Goal: Information Seeking & Learning: Learn about a topic

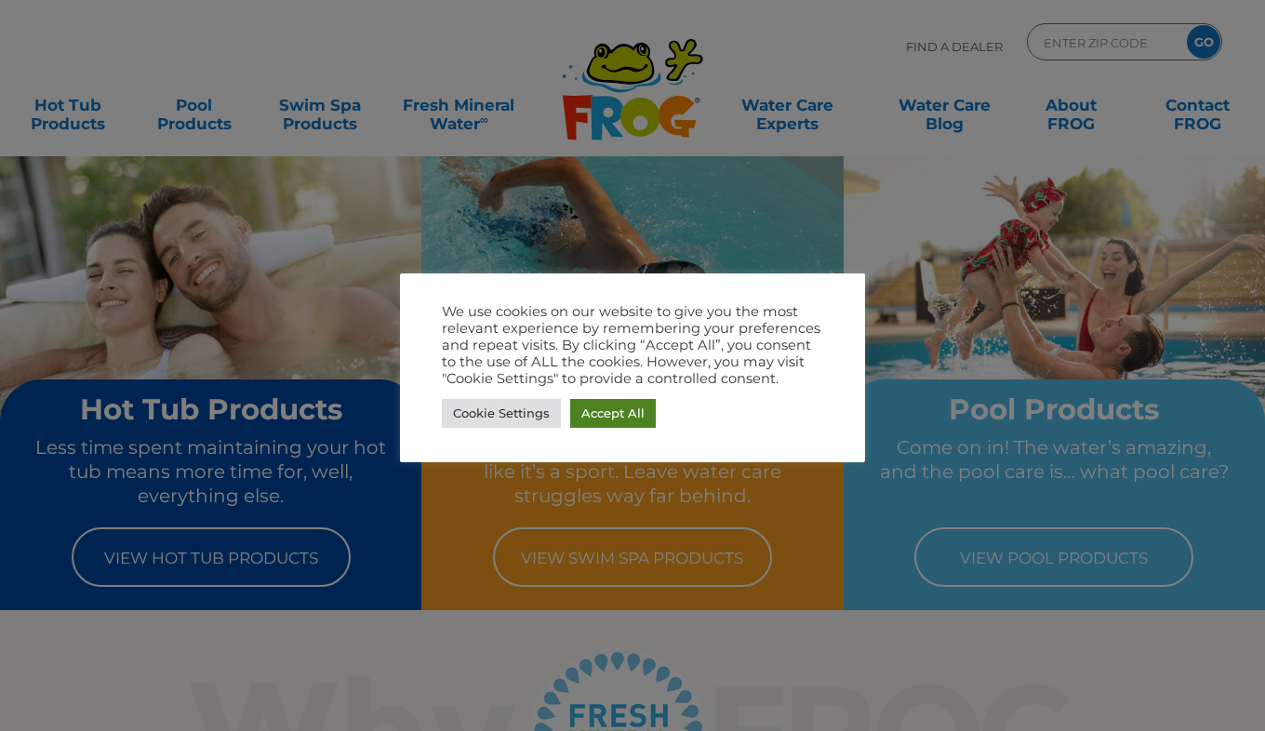
click at [624, 413] on link "Accept All" at bounding box center [613, 413] width 86 height 29
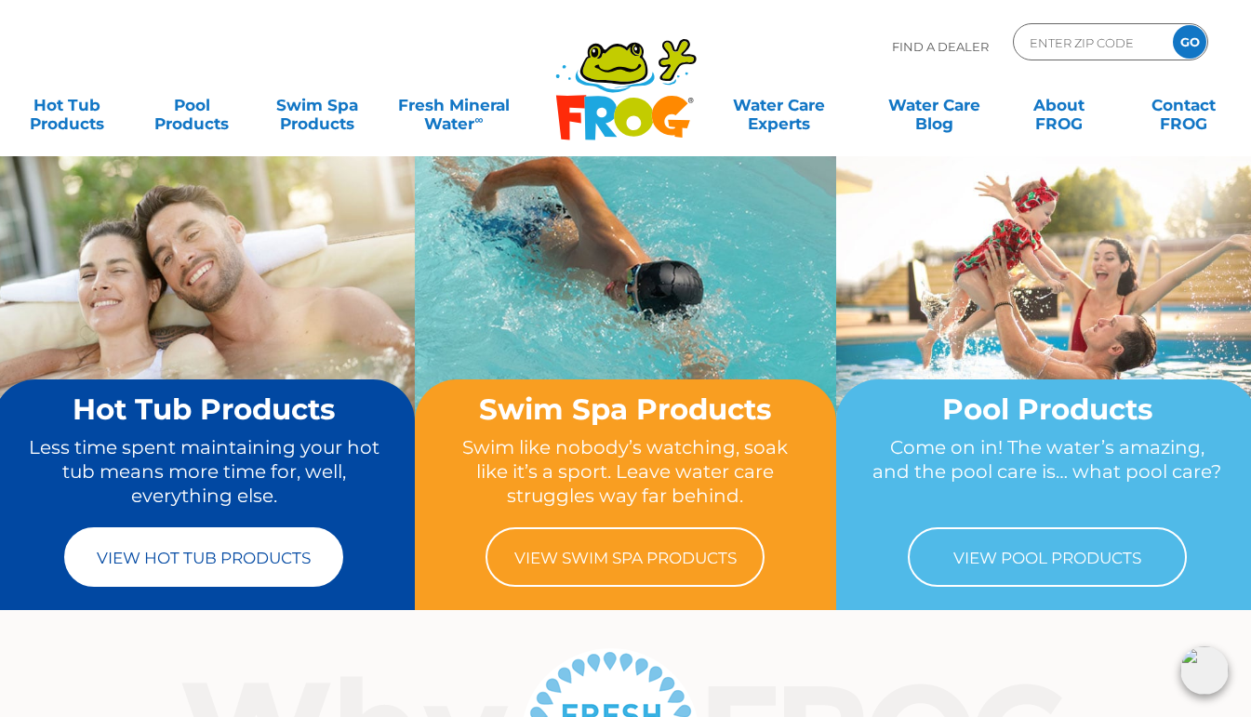
click at [204, 564] on link "View Hot Tub Products" at bounding box center [203, 557] width 279 height 60
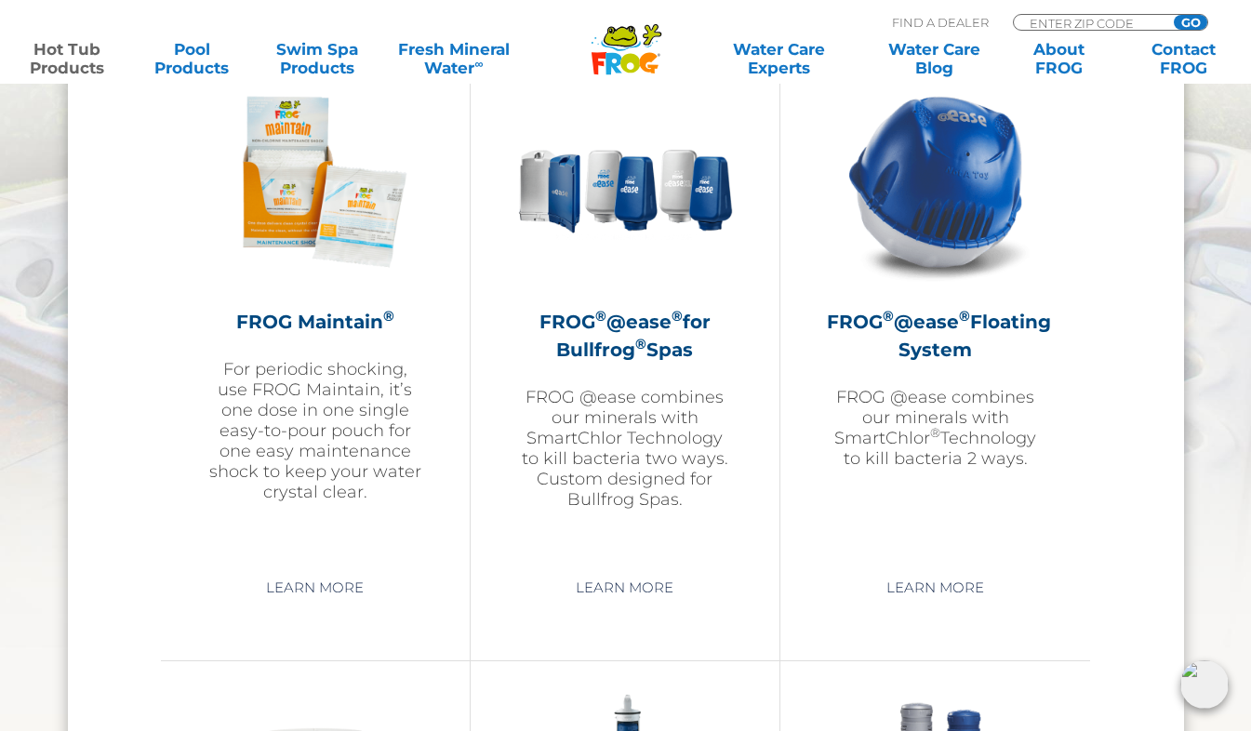
scroll to position [2134, 0]
click at [959, 602] on link "Learn More" at bounding box center [935, 586] width 140 height 33
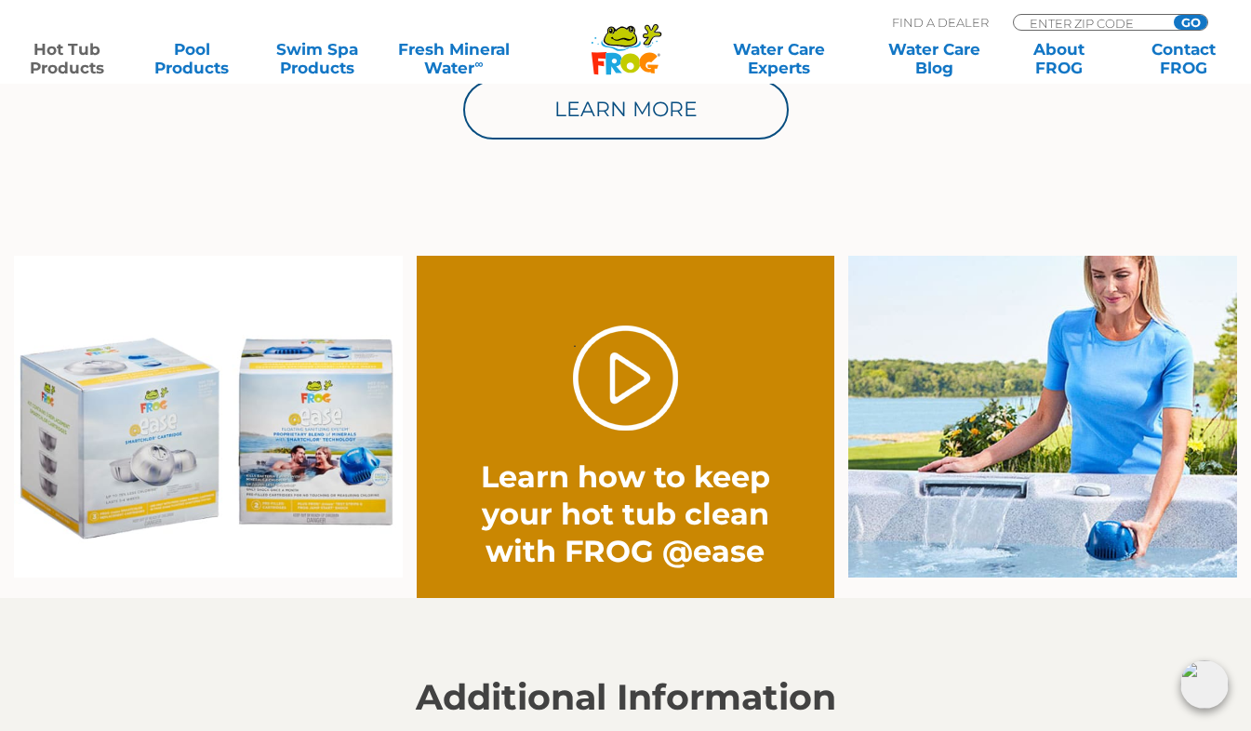
scroll to position [1322, 0]
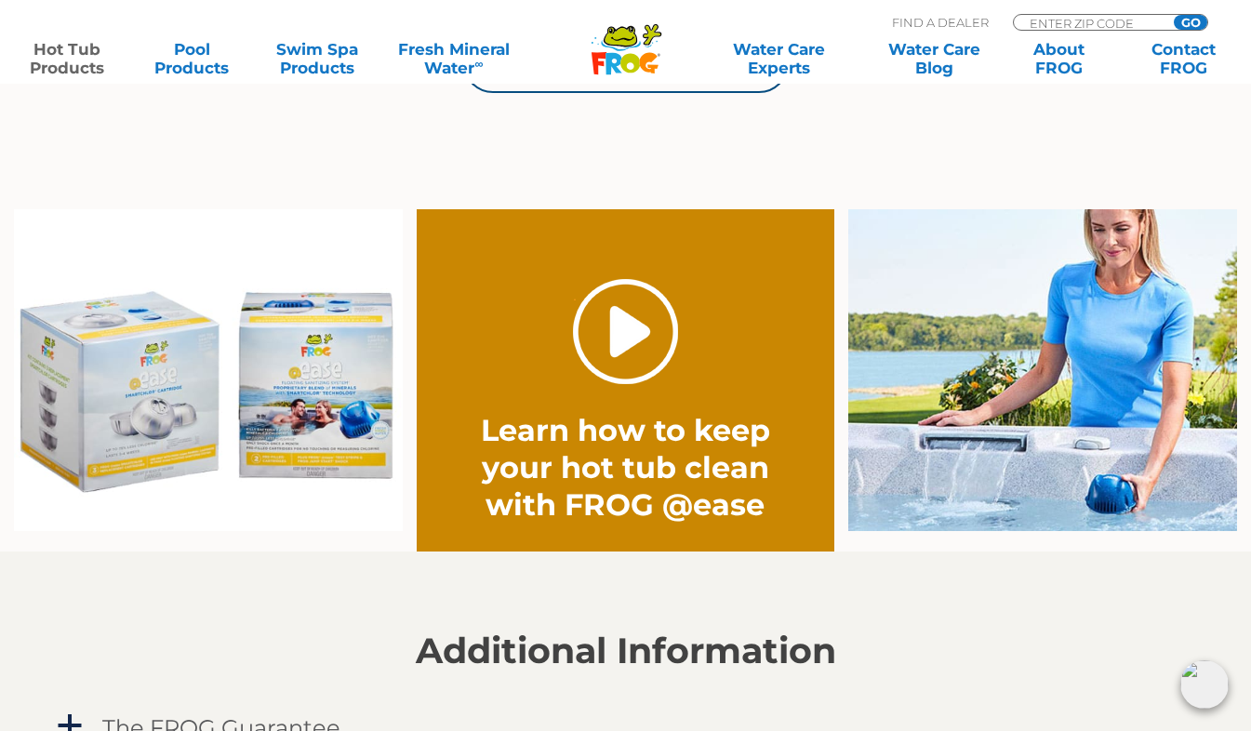
click at [626, 338] on link "." at bounding box center [625, 331] width 105 height 105
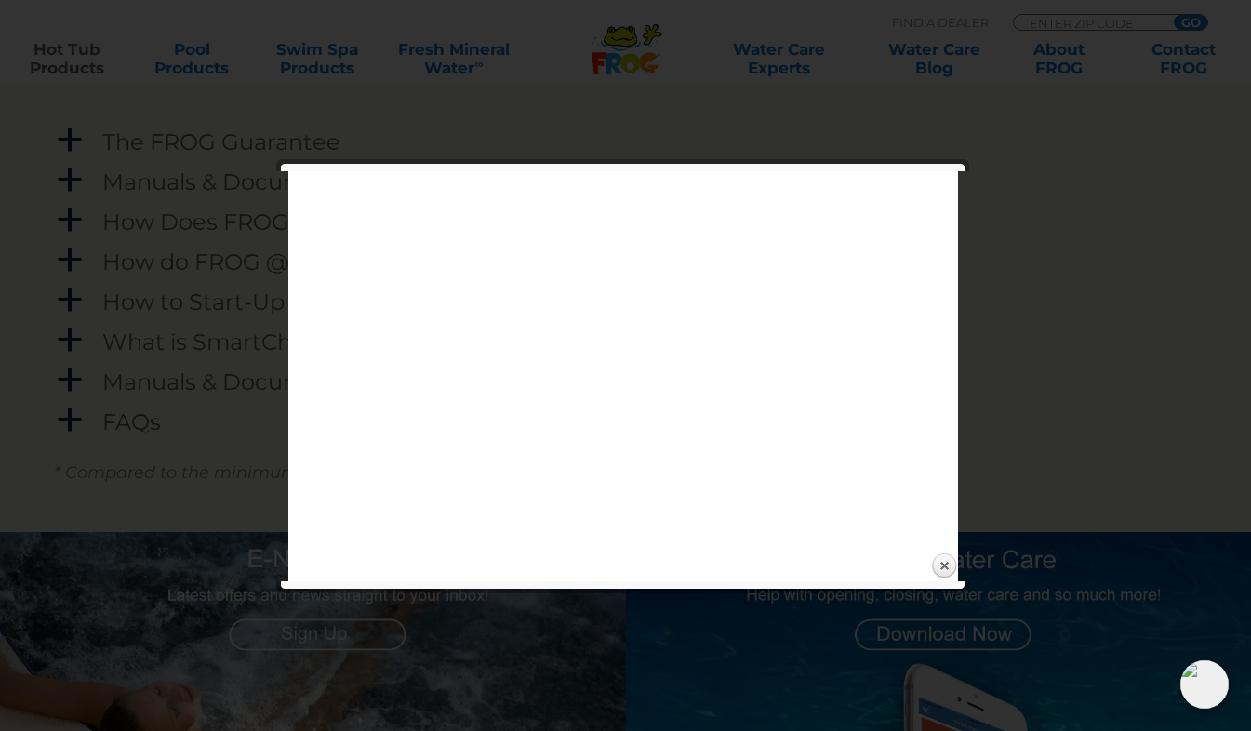
scroll to position [1908, 0]
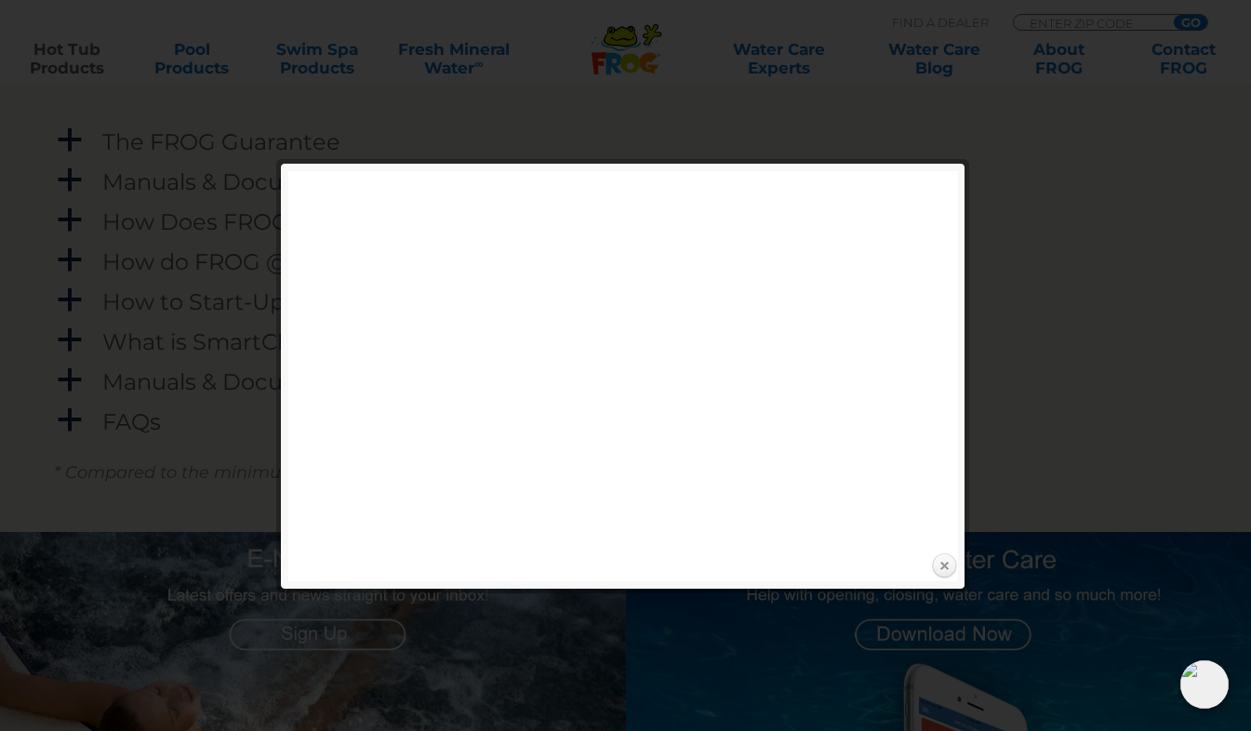
click at [941, 562] on link "Close" at bounding box center [944, 566] width 28 height 28
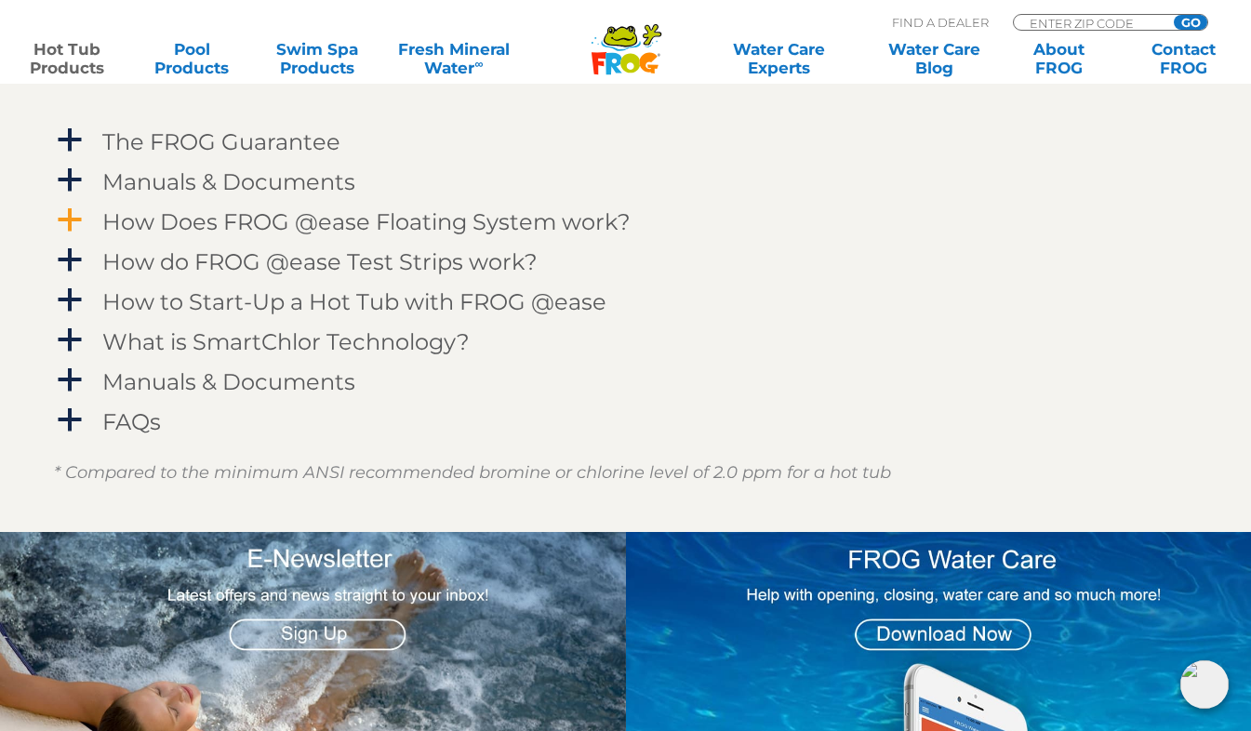
click at [71, 214] on span "a" at bounding box center [70, 220] width 28 height 28
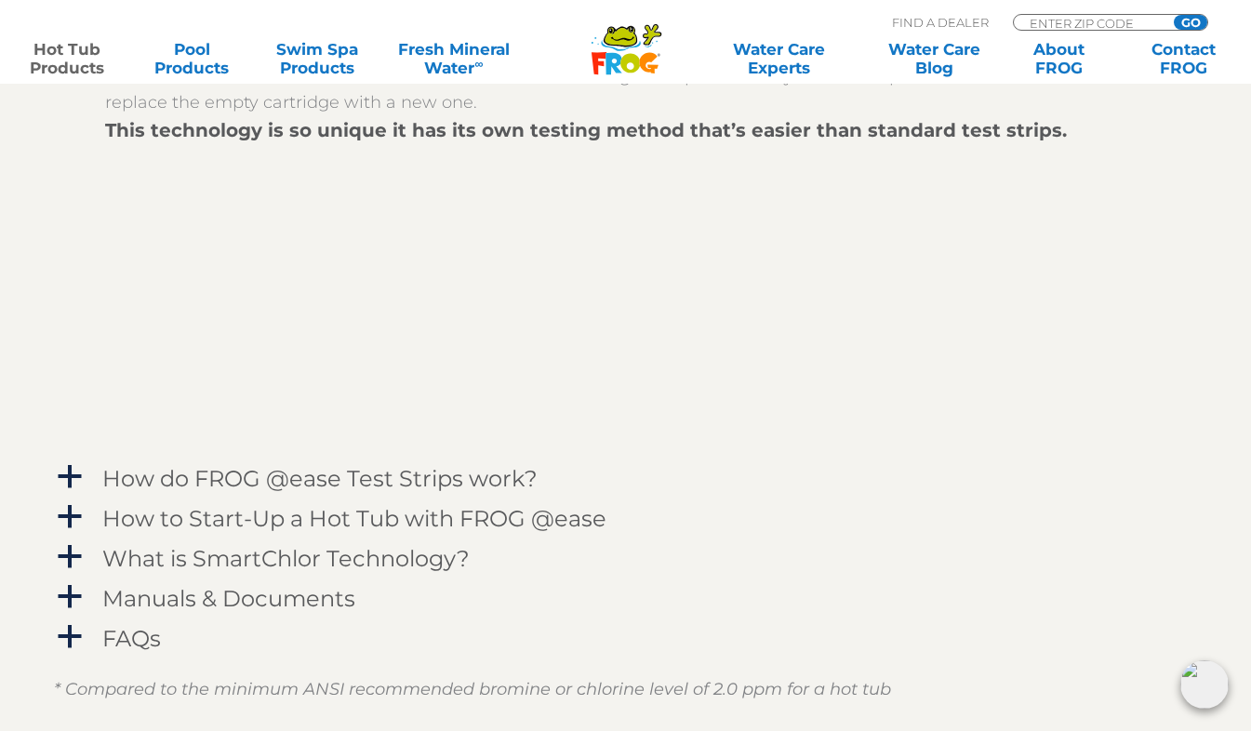
scroll to position [2228, 0]
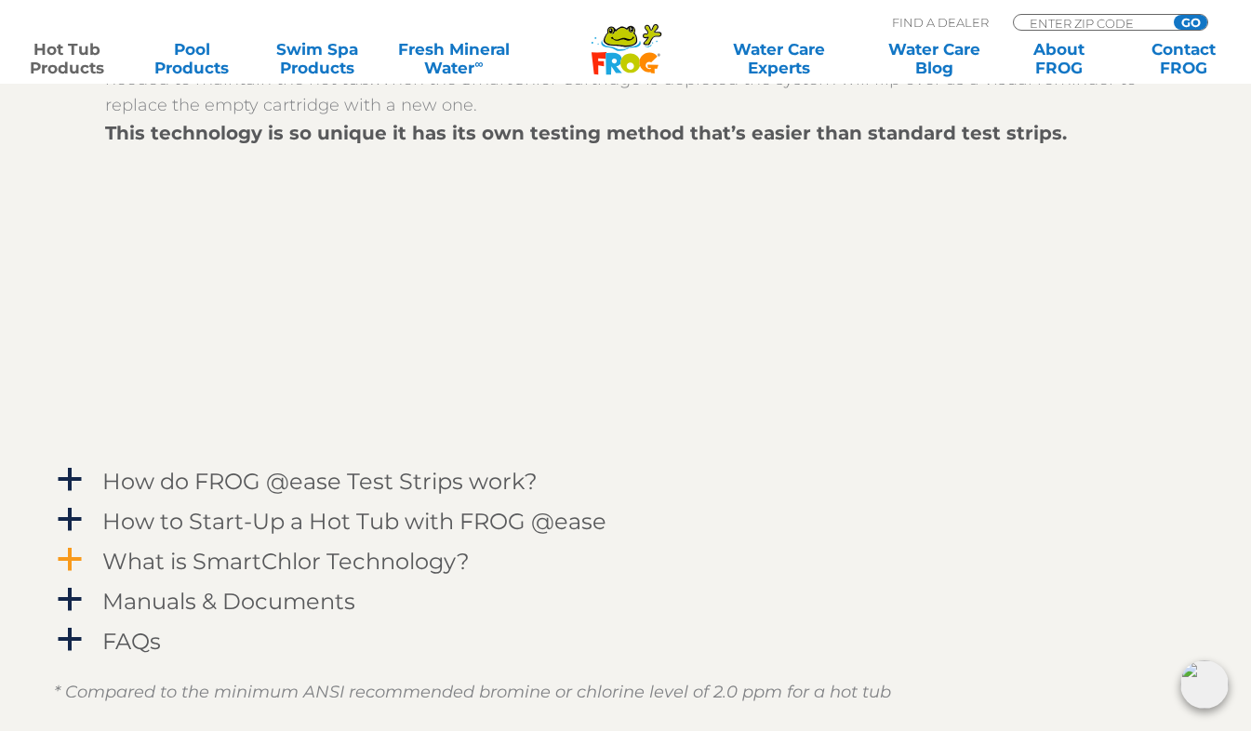
click at [68, 556] on span "a" at bounding box center [70, 560] width 28 height 28
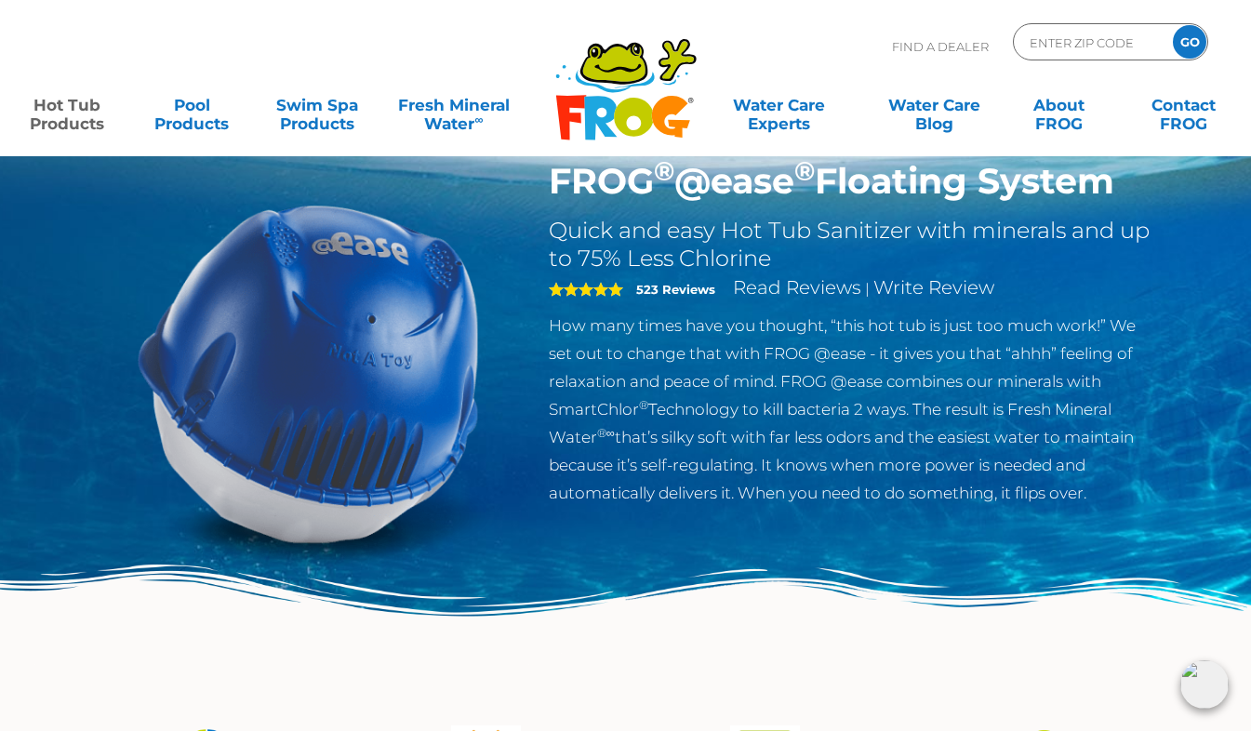
scroll to position [61, 0]
